Goal: Task Accomplishment & Management: Manage account settings

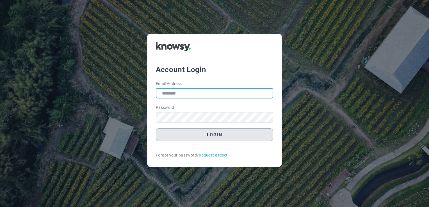
type input "**********"
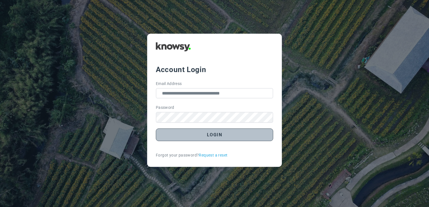
drag, startPoint x: 205, startPoint y: 130, endPoint x: 208, endPoint y: 131, distance: 3.1
click at [207, 131] on button "Login" at bounding box center [214, 135] width 117 height 13
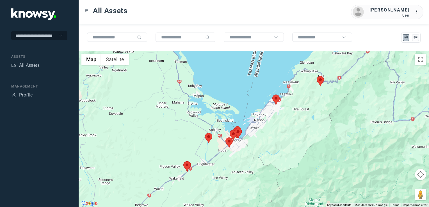
click at [189, 168] on img at bounding box center [187, 167] width 7 height 10
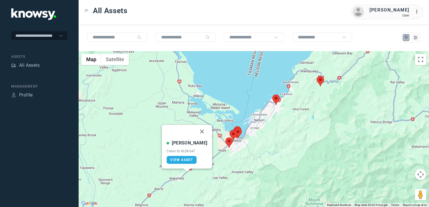
click at [196, 131] on button "Close" at bounding box center [202, 131] width 13 height 13
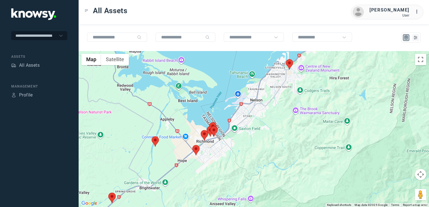
drag, startPoint x: 232, startPoint y: 136, endPoint x: 178, endPoint y: 156, distance: 58.2
click at [178, 156] on div at bounding box center [254, 129] width 351 height 156
